Goal: Find specific fact

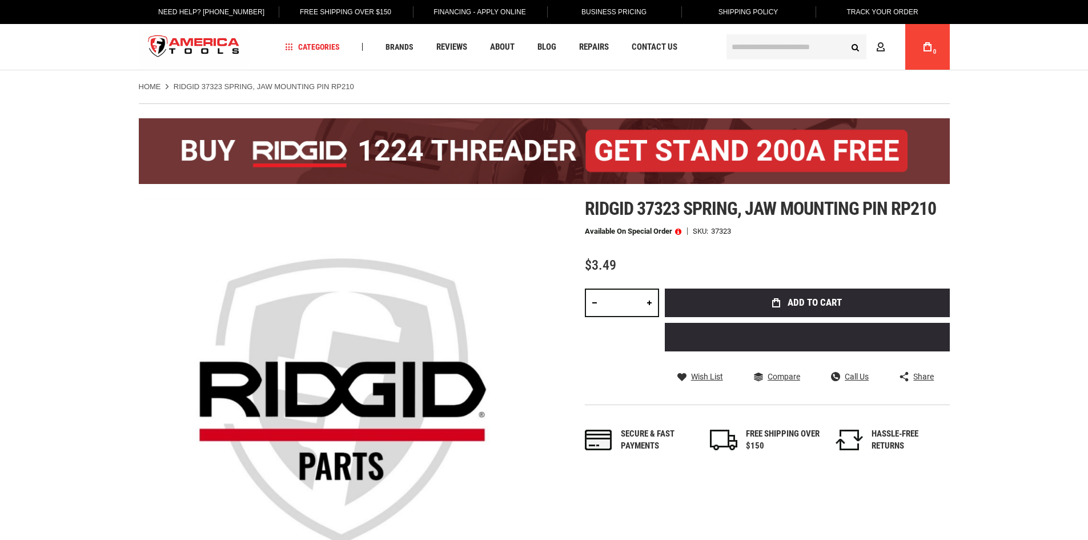
click at [687, 214] on span "Ridgid 37323 spring, jaw mounting pin rp210" at bounding box center [761, 209] width 352 height 22
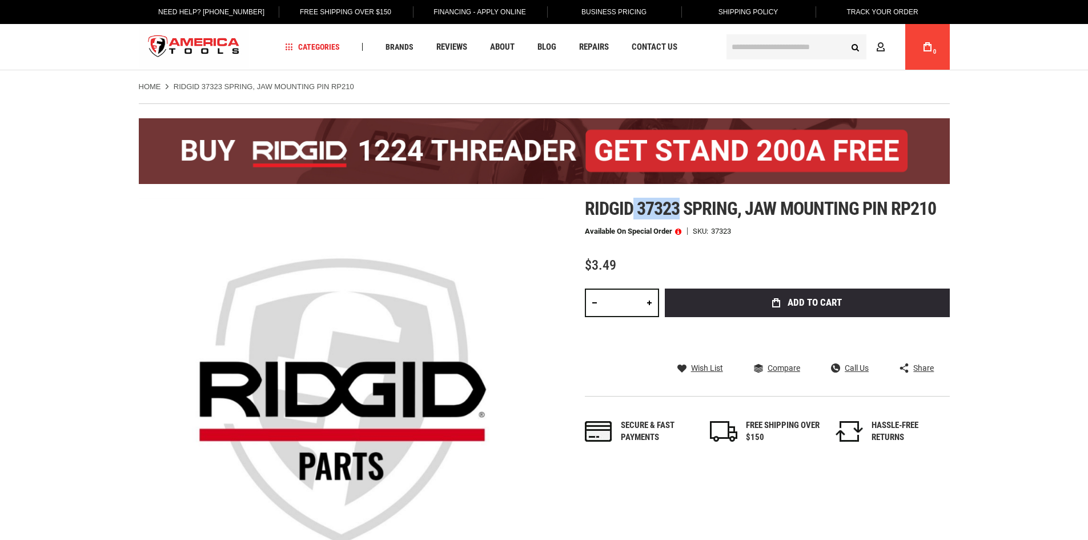
drag, startPoint x: 676, startPoint y: 208, endPoint x: 632, endPoint y: 206, distance: 43.5
click at [630, 207] on span "Ridgid 37323 spring, jaw mounting pin rp210" at bounding box center [761, 209] width 352 height 22
click at [827, 204] on span "Ridgid 37323 spring, jaw mounting pin rp210" at bounding box center [761, 209] width 352 height 22
drag, startPoint x: 636, startPoint y: 211, endPoint x: 682, endPoint y: 206, distance: 46.1
click at [682, 206] on span "Ridgid 37323 spring, jaw mounting pin rp210" at bounding box center [761, 209] width 352 height 22
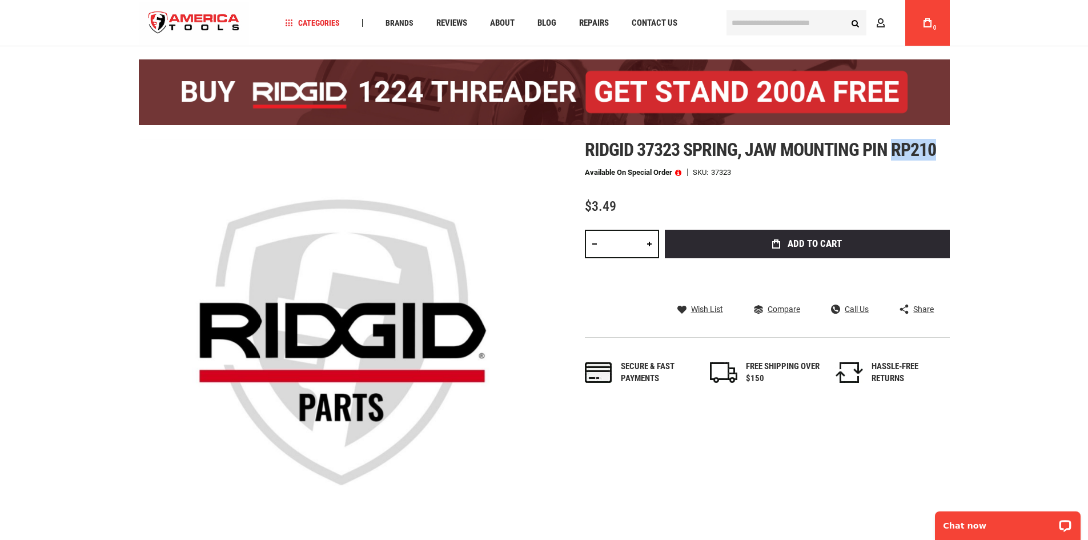
drag, startPoint x: 938, startPoint y: 147, endPoint x: 895, endPoint y: 147, distance: 42.9
click at [895, 147] on h1 "Ridgid 37323 spring, jaw mounting pin rp210" at bounding box center [767, 149] width 365 height 21
copy span "rp210"
